Goal: Transaction & Acquisition: Purchase product/service

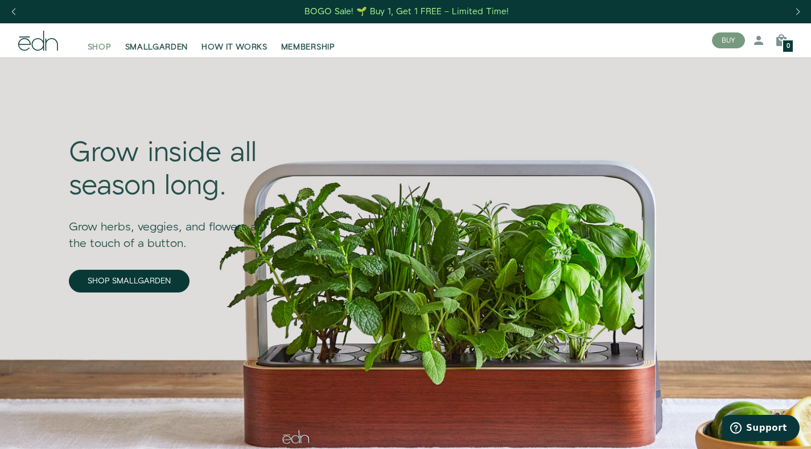
click at [94, 46] on span "SHOP" at bounding box center [100, 47] width 24 height 11
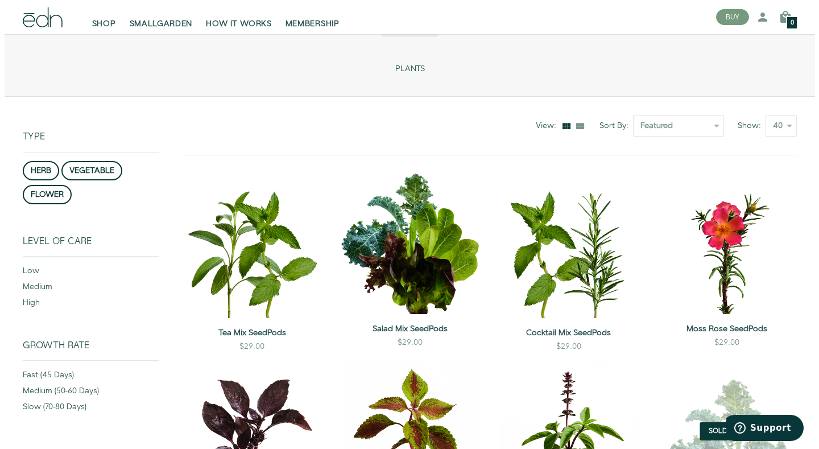
scroll to position [50, 0]
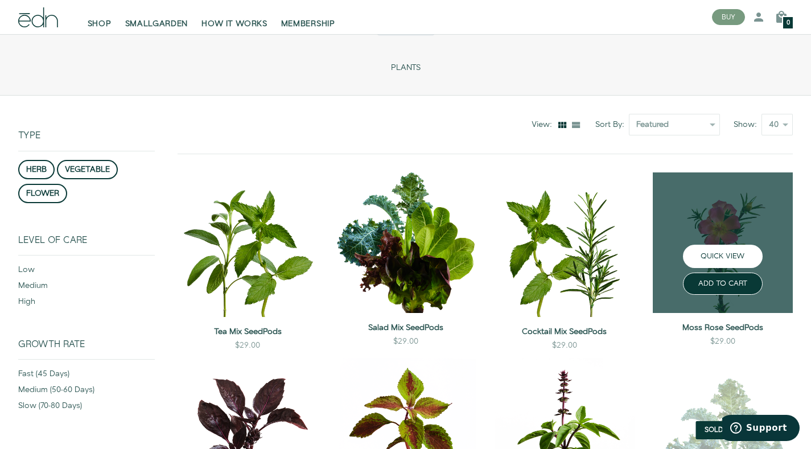
click at [731, 257] on button "QUICK VIEW" at bounding box center [723, 256] width 80 height 23
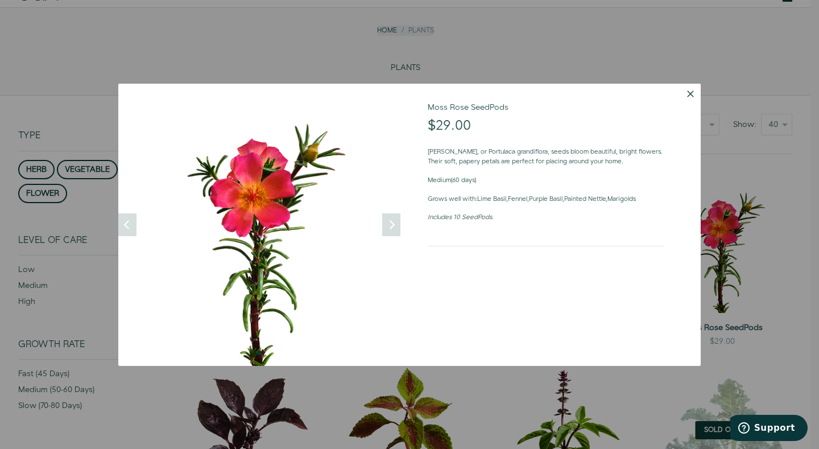
click at [392, 223] on icon "Next" at bounding box center [391, 224] width 9 height 9
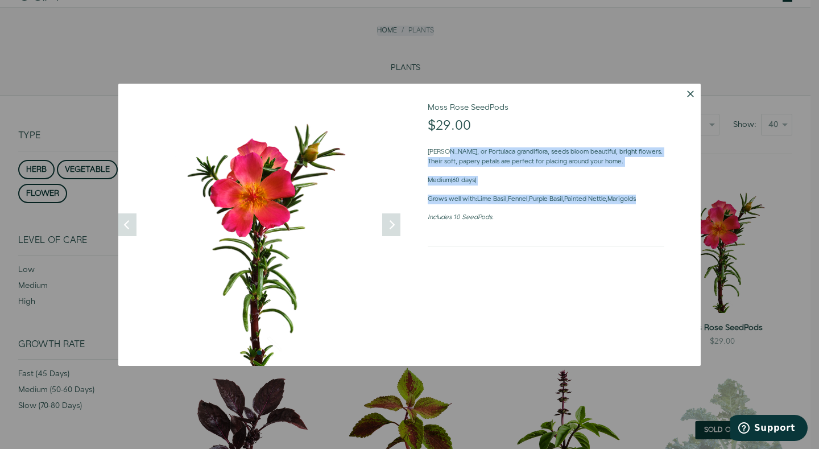
drag, startPoint x: 466, startPoint y: 151, endPoint x: 520, endPoint y: 211, distance: 80.9
click at [520, 211] on div "Moss Rose, or Portulaca grandiflora, seeds bloom beautiful, bright flowers. The…" at bounding box center [546, 185] width 237 height 94
drag, startPoint x: 541, startPoint y: 156, endPoint x: 542, endPoint y: 220, distance: 63.7
click at [542, 220] on div "Moss Rose, or Portulaca grandiflora, seeds bloom beautiful, bright flowers. The…" at bounding box center [546, 185] width 237 height 94
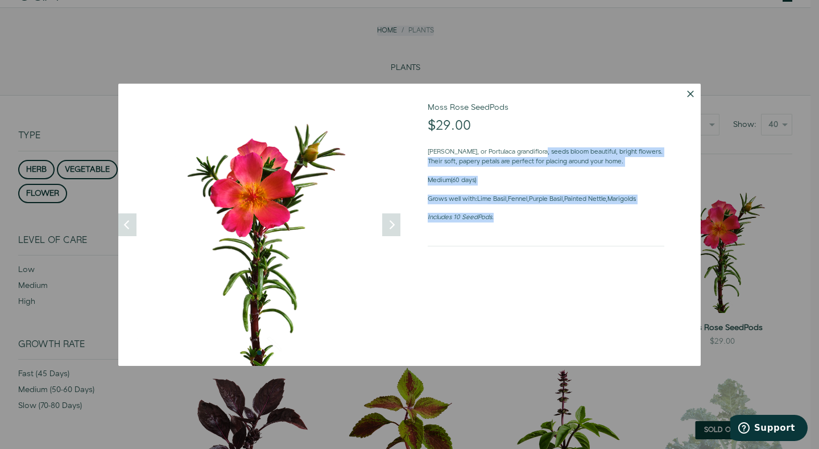
click at [542, 220] on p "Includes 10 SeedPods." at bounding box center [546, 222] width 237 height 19
drag, startPoint x: 429, startPoint y: 179, endPoint x: 526, endPoint y: 224, distance: 106.6
click at [526, 224] on div "Moss Rose, or Portulaca grandiflora, seeds bloom beautiful, bright flowers. The…" at bounding box center [546, 185] width 237 height 94
click at [526, 224] on p "Includes 10 SeedPods." at bounding box center [546, 222] width 237 height 19
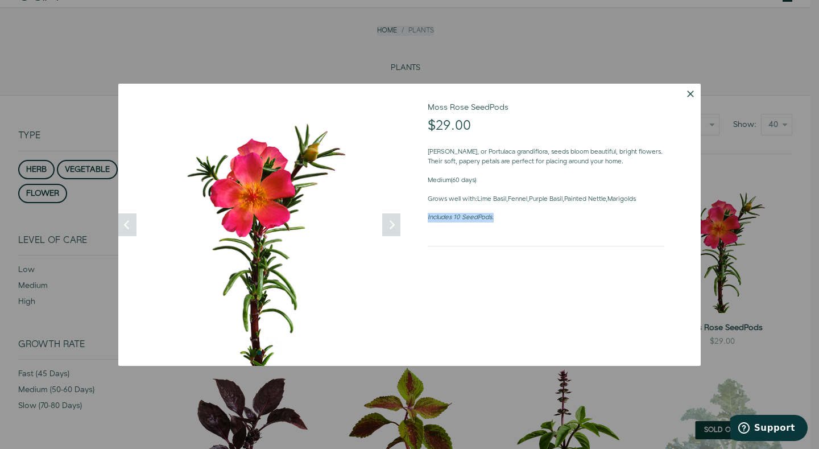
drag, startPoint x: 425, startPoint y: 217, endPoint x: 510, endPoint y: 218, distance: 84.8
click at [510, 219] on form "Moss Rose SeedPods $29.00 $0.00 Moss Rose, or Portulaca grandiflora, seeds bloo…" at bounding box center [555, 225] width 291 height 282
click at [510, 218] on p "Includes 10 SeedPods." at bounding box center [546, 222] width 237 height 19
click at [387, 220] on icon "Next" at bounding box center [391, 224] width 9 height 9
click at [689, 90] on button "Dismiss" at bounding box center [690, 94] width 20 height 20
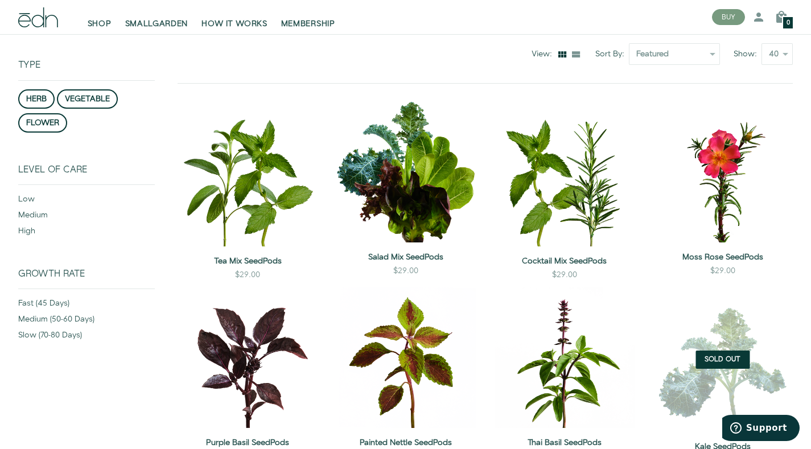
scroll to position [123, 0]
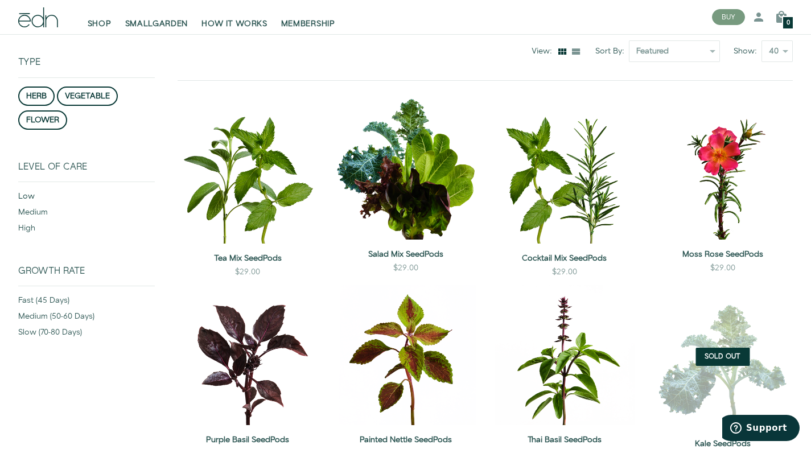
click at [26, 197] on div "low" at bounding box center [86, 199] width 137 height 16
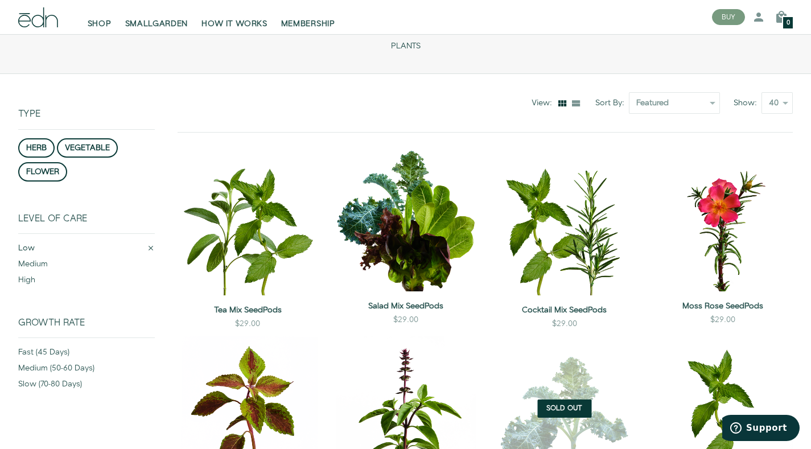
scroll to position [82, 0]
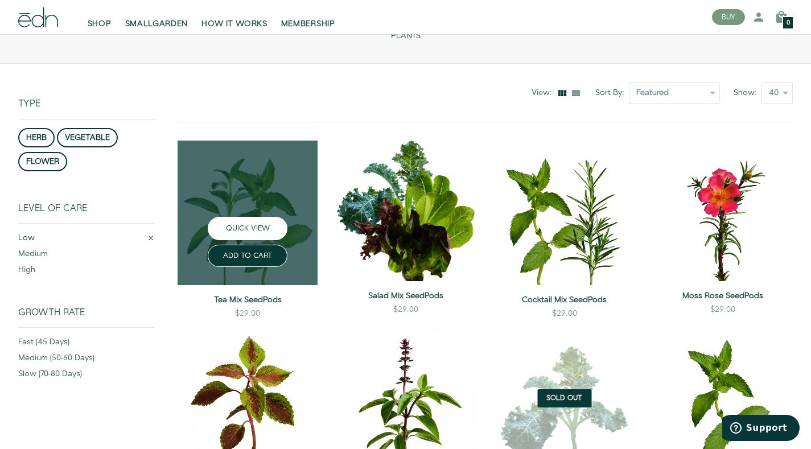
click at [249, 226] on button "QUICK VIEW" at bounding box center [248, 228] width 80 height 23
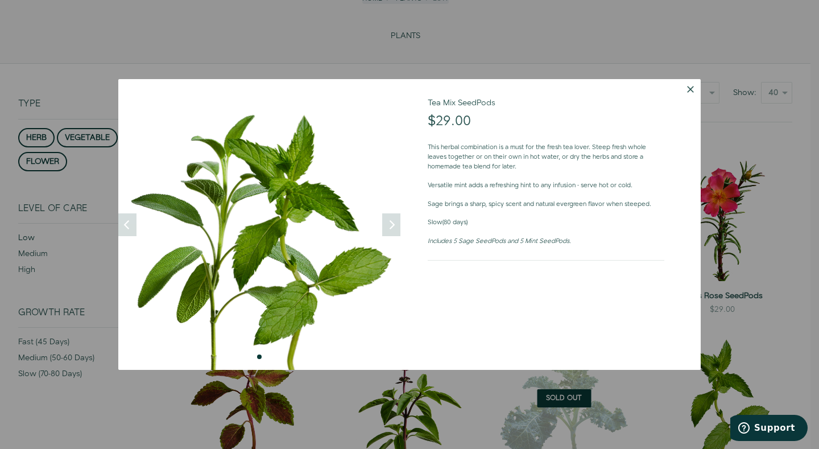
click at [690, 88] on button "Dismiss" at bounding box center [690, 89] width 20 height 20
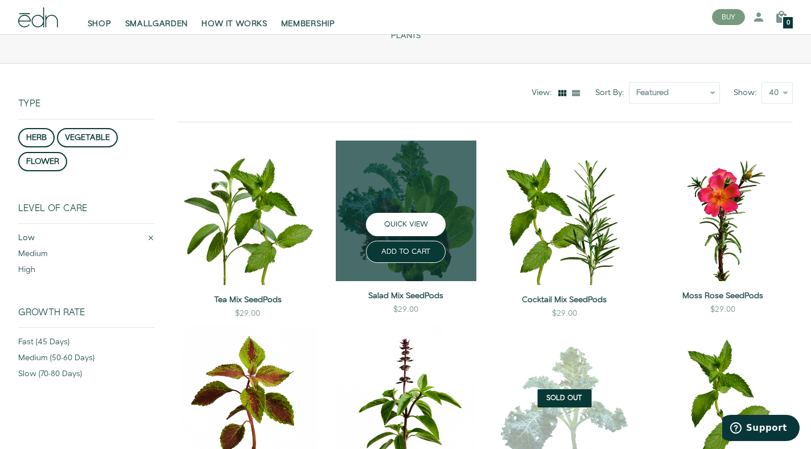
click at [405, 223] on button "QUICK VIEW" at bounding box center [406, 224] width 80 height 23
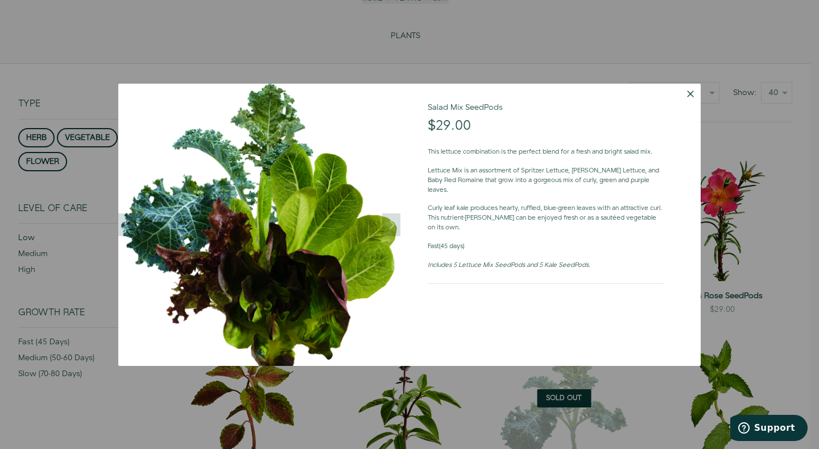
click at [691, 96] on button "Dismiss" at bounding box center [690, 94] width 20 height 20
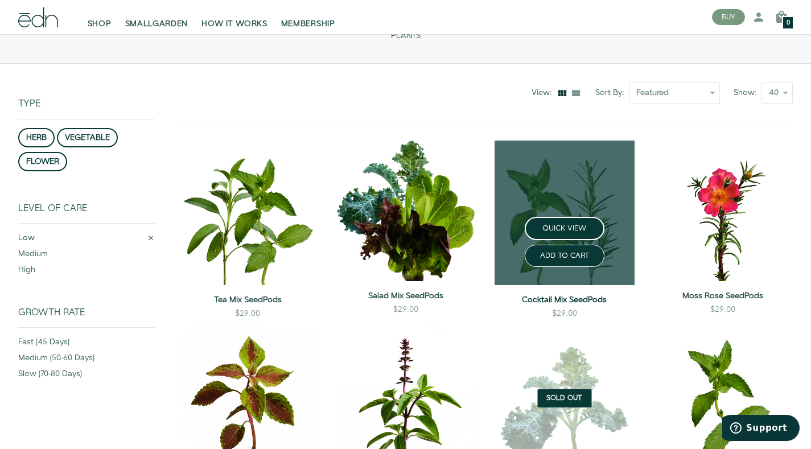
click at [568, 299] on link "Cocktail Mix SeedPods" at bounding box center [564, 299] width 140 height 11
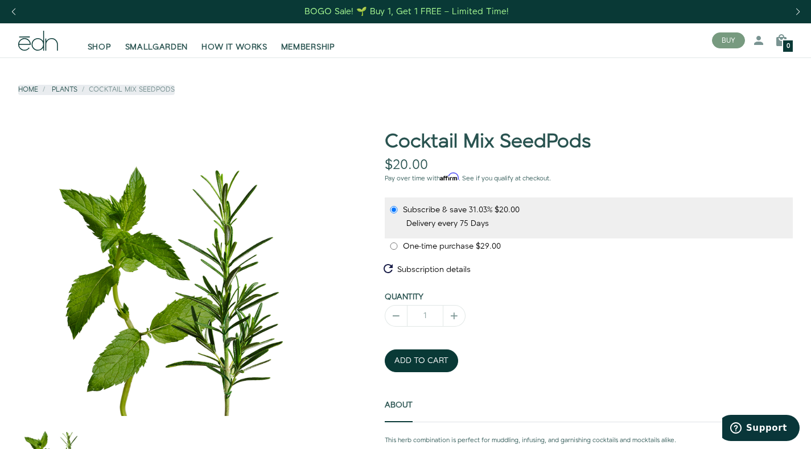
click at [16, 9] on div "Previous slide" at bounding box center [13, 11] width 15 height 25
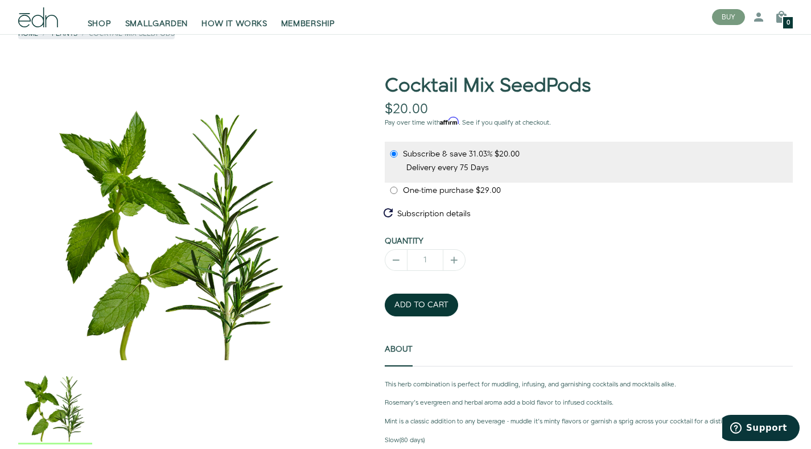
scroll to position [56, 0]
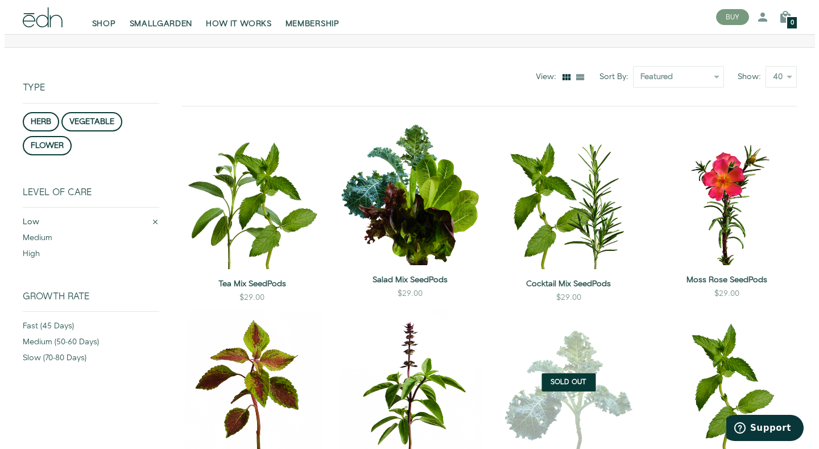
scroll to position [98, 0]
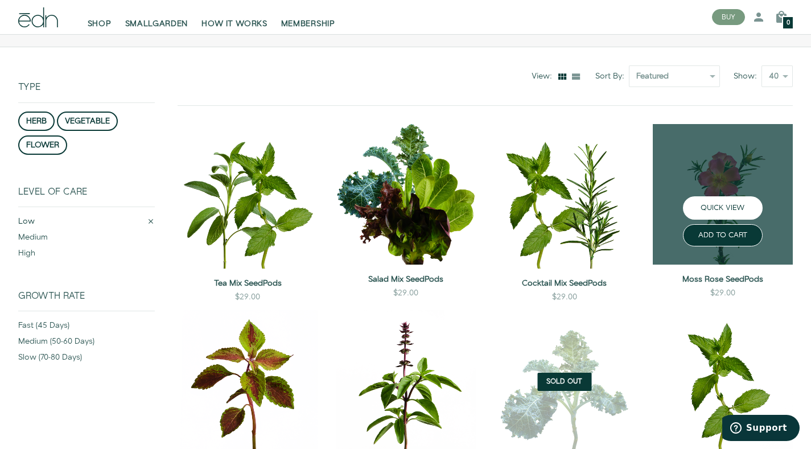
click at [726, 199] on button "QUICK VIEW" at bounding box center [723, 207] width 80 height 23
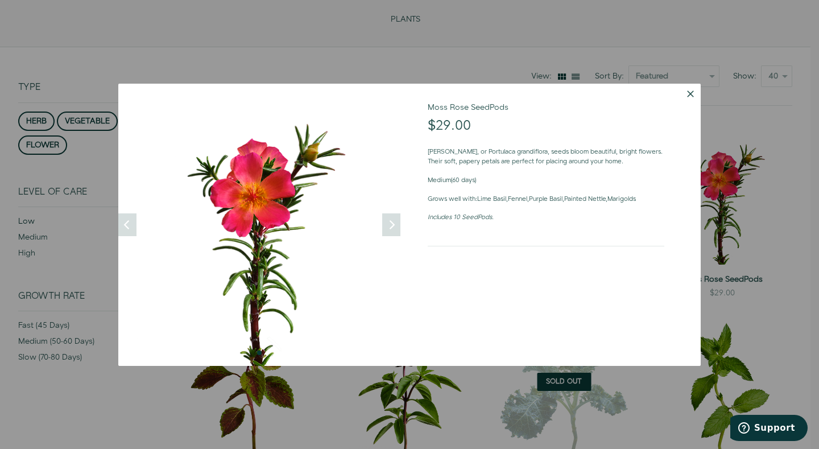
click at [394, 227] on icon "Next" at bounding box center [391, 224] width 9 height 9
click at [381, 220] on img at bounding box center [259, 225] width 282 height 282
click at [392, 224] on icon "Next" at bounding box center [391, 224] width 9 height 9
click at [690, 93] on button "Dismiss" at bounding box center [690, 94] width 20 height 20
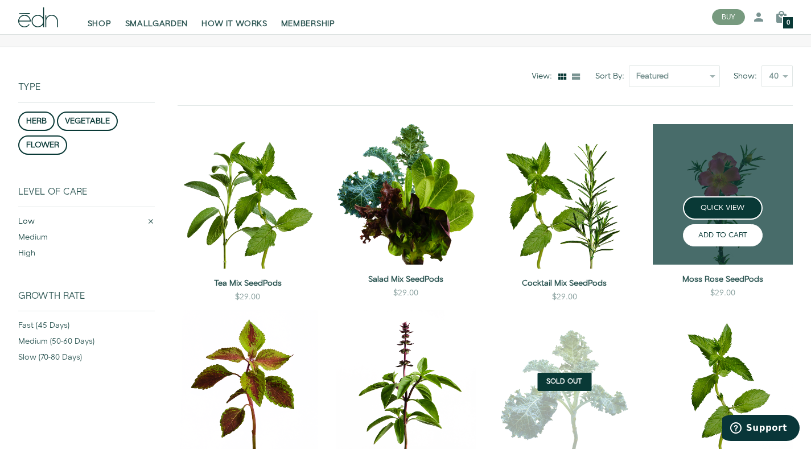
click at [712, 237] on button "ADD TO CART" at bounding box center [723, 235] width 80 height 22
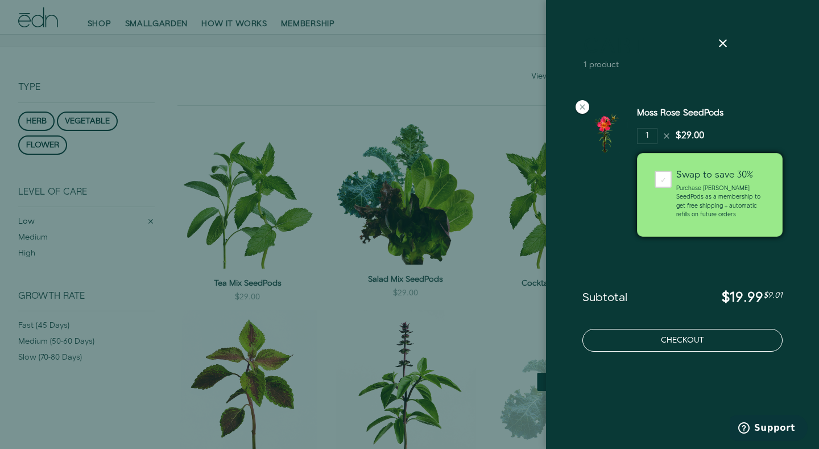
click at [695, 345] on button "Checkout" at bounding box center [682, 340] width 200 height 23
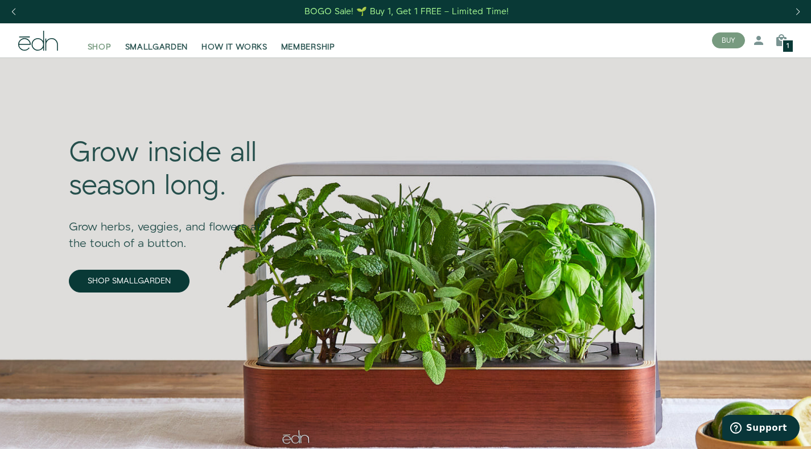
click at [98, 49] on span "SHOP" at bounding box center [100, 47] width 24 height 11
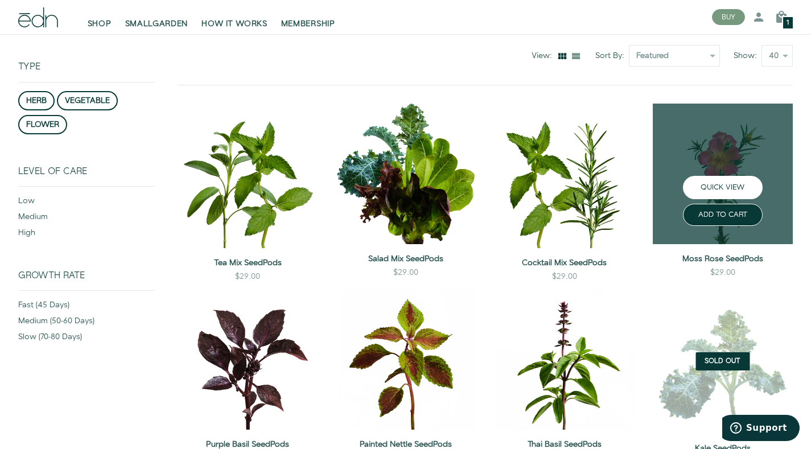
click at [712, 197] on button "QUICK VIEW" at bounding box center [723, 187] width 80 height 23
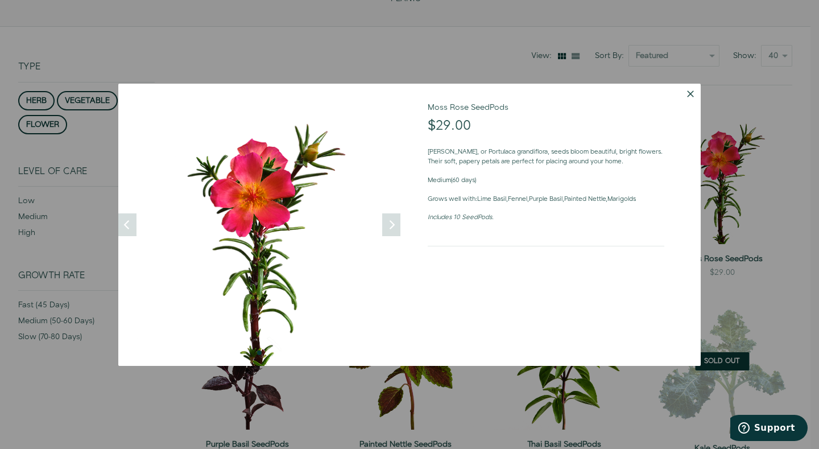
click at [690, 96] on button "Dismiss" at bounding box center [690, 94] width 20 height 20
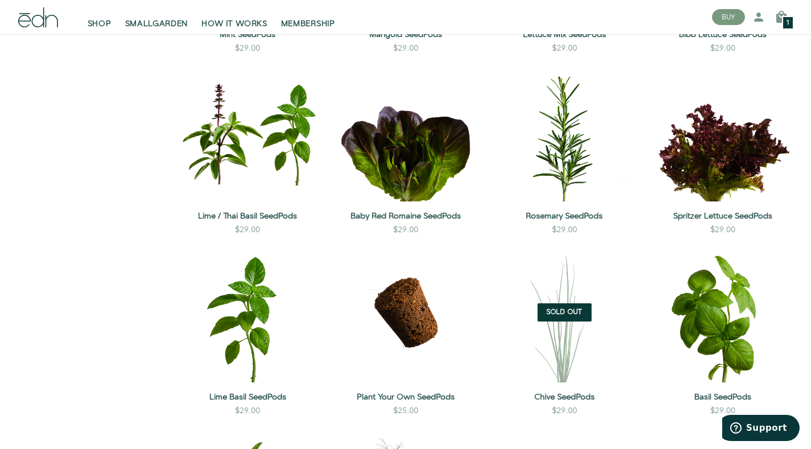
scroll to position [714, 0]
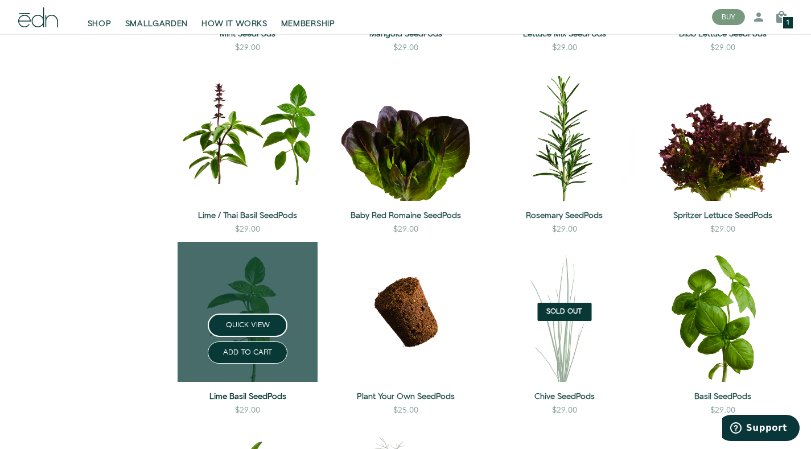
click at [220, 398] on link "Lime Basil SeedPods" at bounding box center [247, 396] width 140 height 11
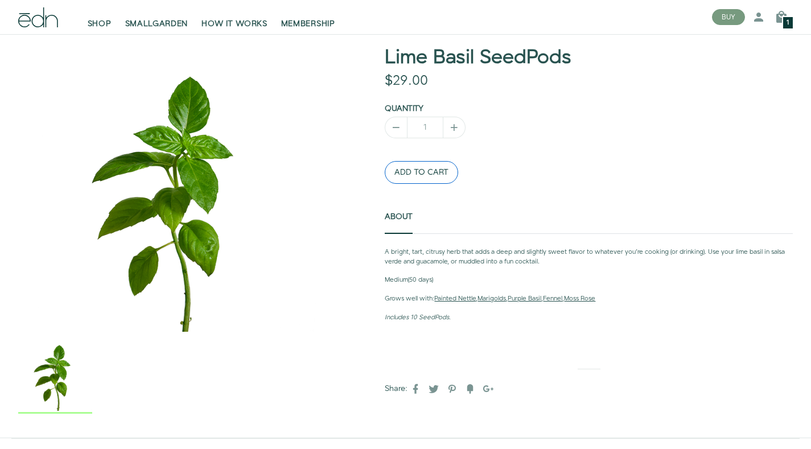
click at [410, 172] on button "ADD TO CART" at bounding box center [420, 172] width 73 height 23
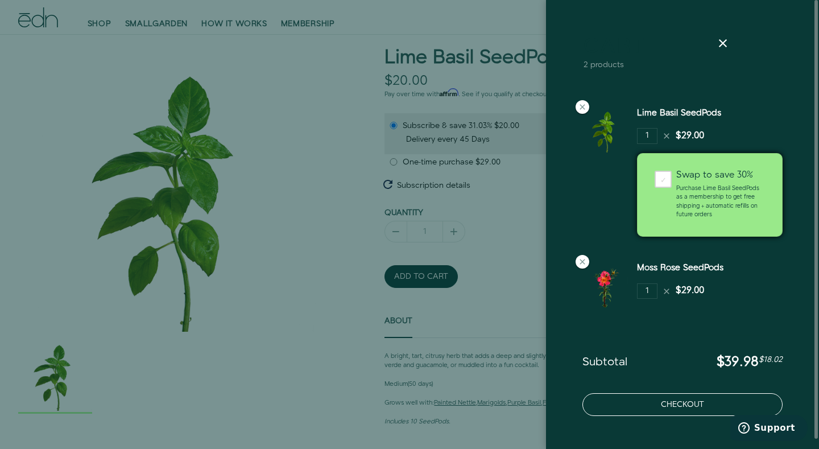
click at [673, 407] on button "Checkout" at bounding box center [682, 404] width 200 height 23
